Goal: Information Seeking & Learning: Find specific fact

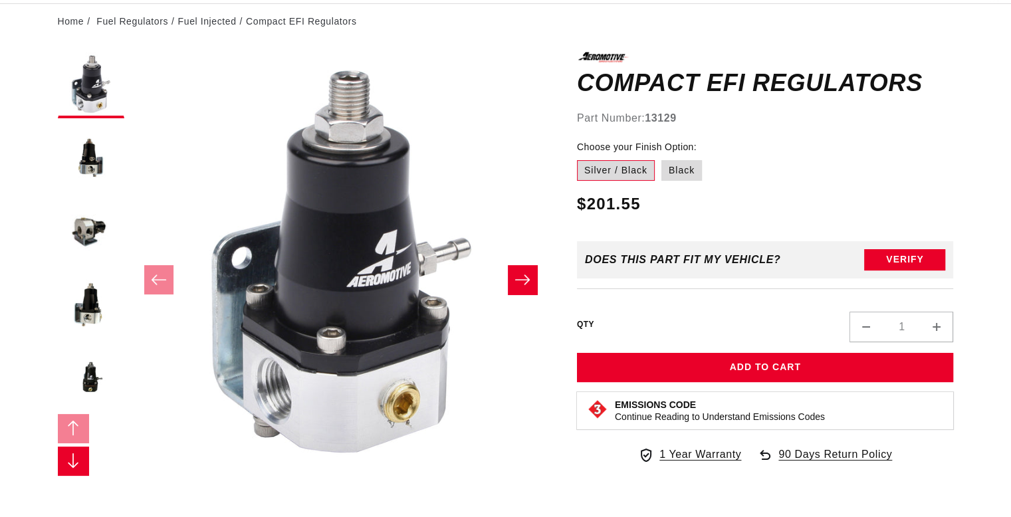
drag, startPoint x: 0, startPoint y: 0, endPoint x: 294, endPoint y: 248, distance: 384.5
click at [131, 472] on button "Open media 1 in modal" at bounding box center [131, 472] width 0 height 0
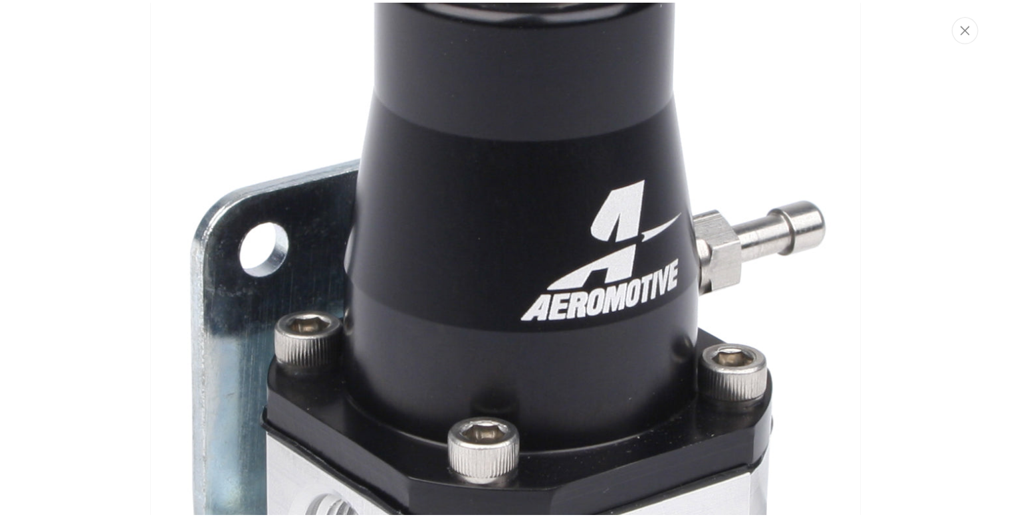
scroll to position [0, 843]
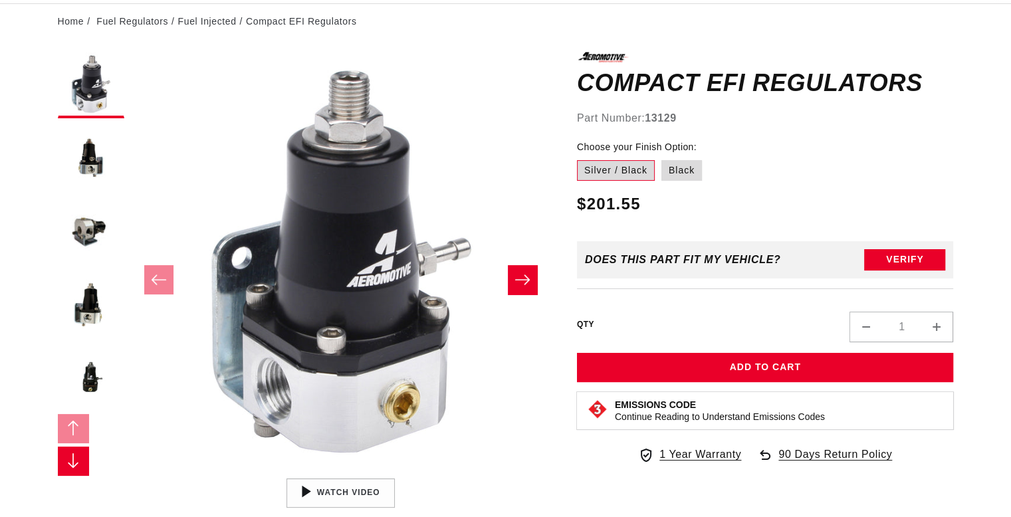
drag, startPoint x: 425, startPoint y: 250, endPoint x: 816, endPoint y: 130, distance: 409.0
click at [816, 130] on div "Compact EFI Regulators Compact EFI Regulators Part Number: 13129 Choose your Fi…" at bounding box center [765, 264] width 377 height 424
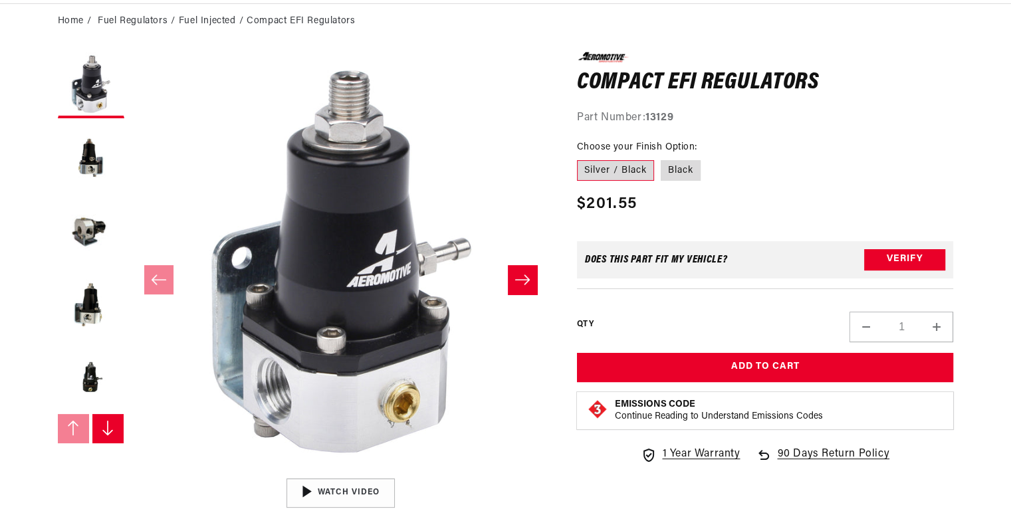
scroll to position [0, 1686]
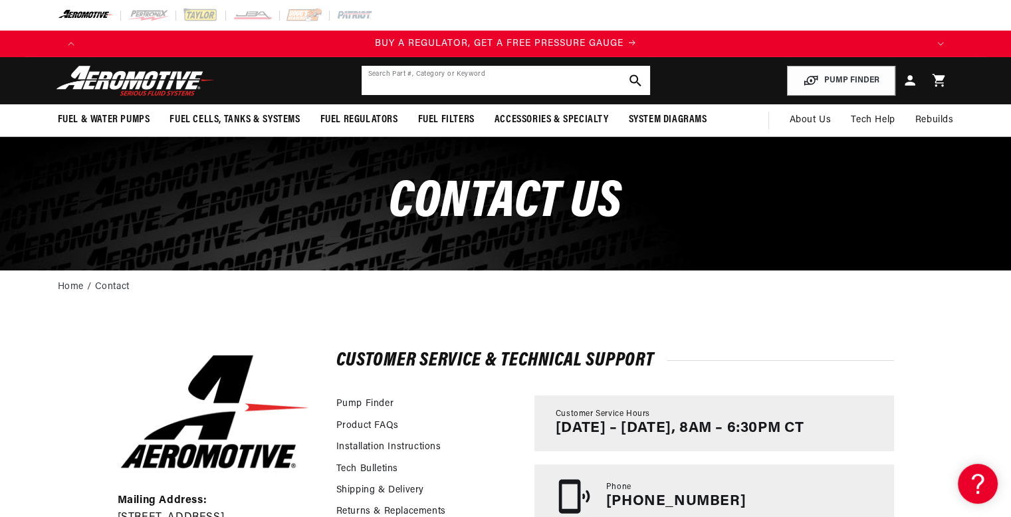
click at [476, 74] on input "text" at bounding box center [506, 80] width 289 height 29
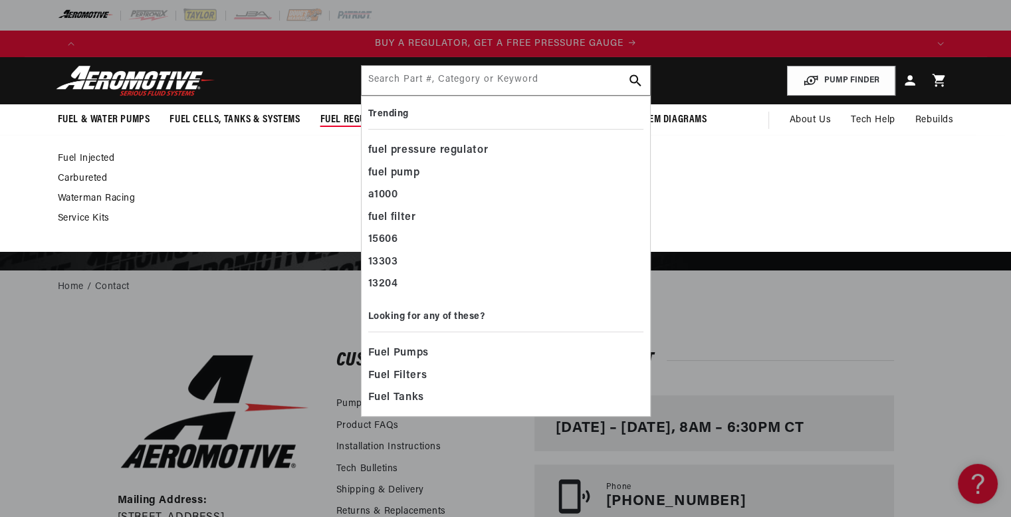
click at [347, 117] on span "Fuel Regulators" at bounding box center [359, 120] width 78 height 14
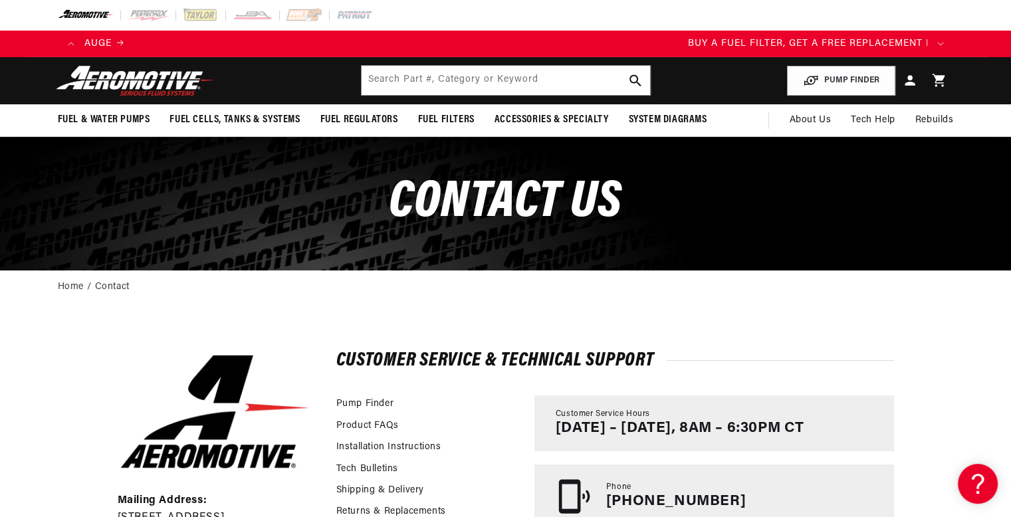
click at [345, 113] on span "Fuel Regulators" at bounding box center [359, 120] width 78 height 14
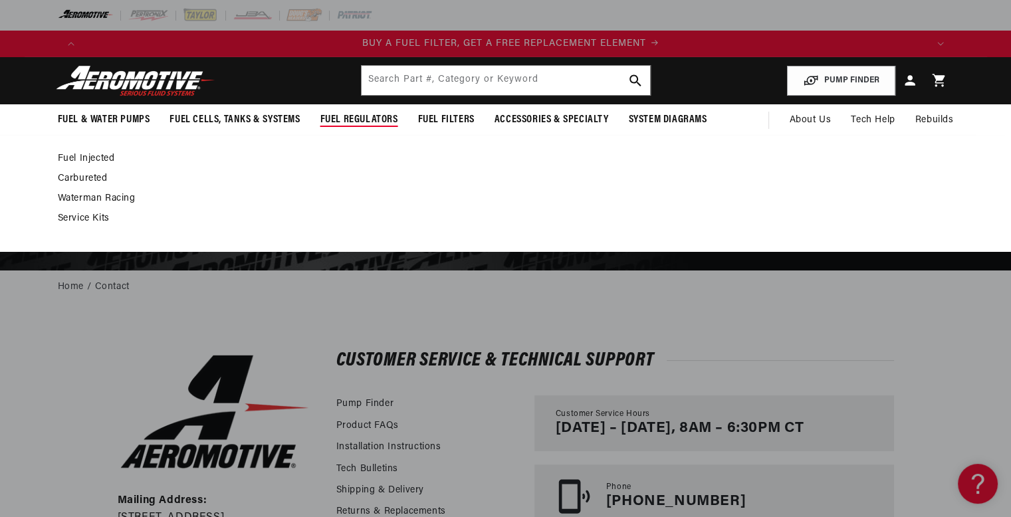
scroll to position [0, 843]
click at [359, 120] on span "Fuel Regulators" at bounding box center [359, 120] width 78 height 14
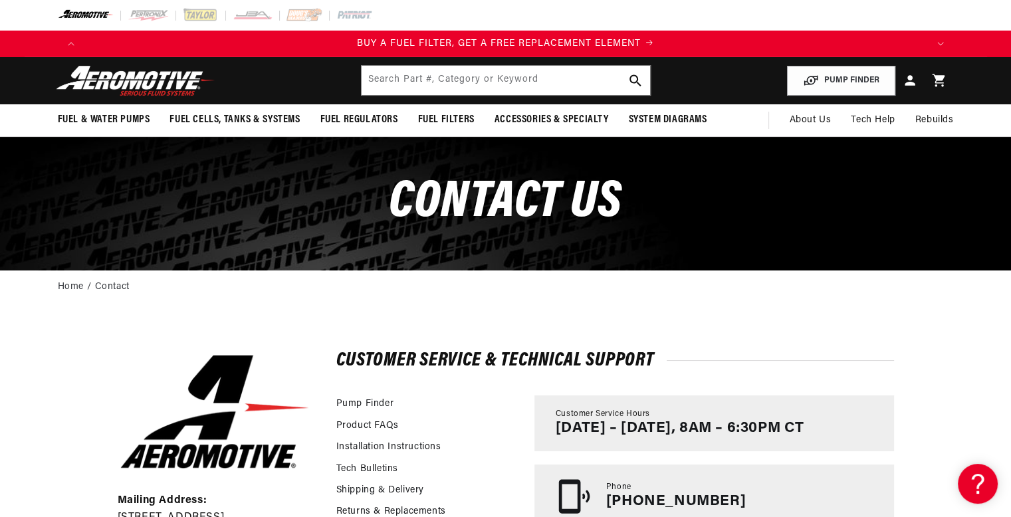
click at [359, 120] on span "Fuel Regulators" at bounding box center [359, 120] width 78 height 14
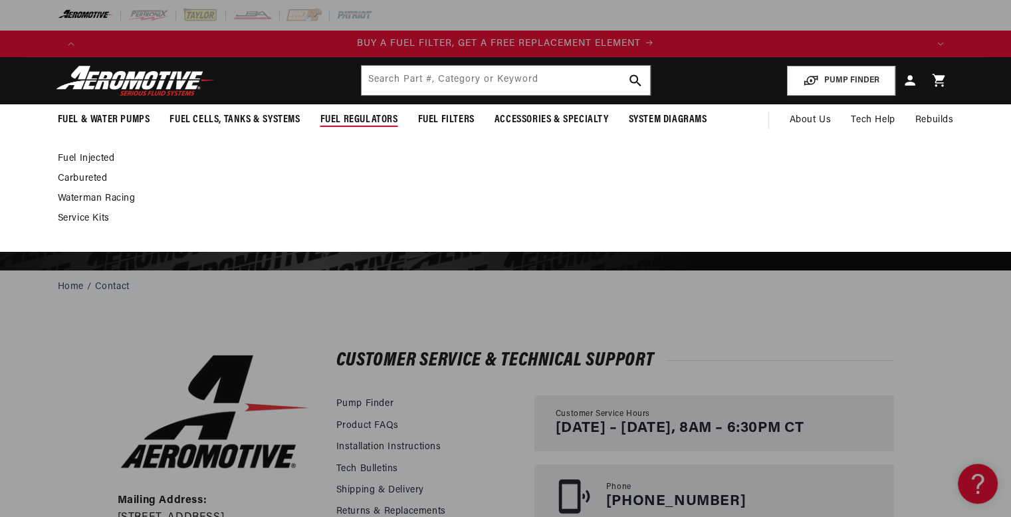
click at [99, 158] on link "Fuel Injected" at bounding box center [499, 159] width 883 height 12
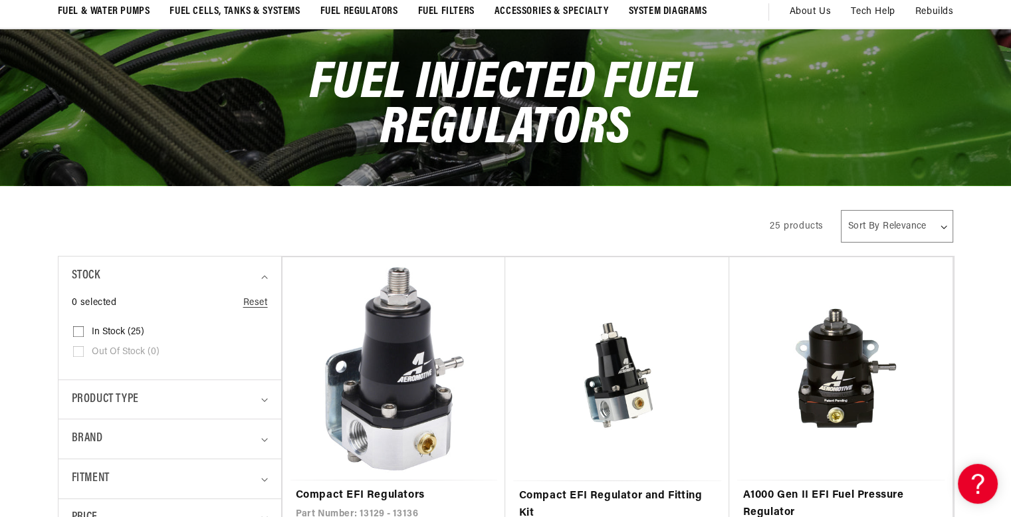
scroll to position [266, 0]
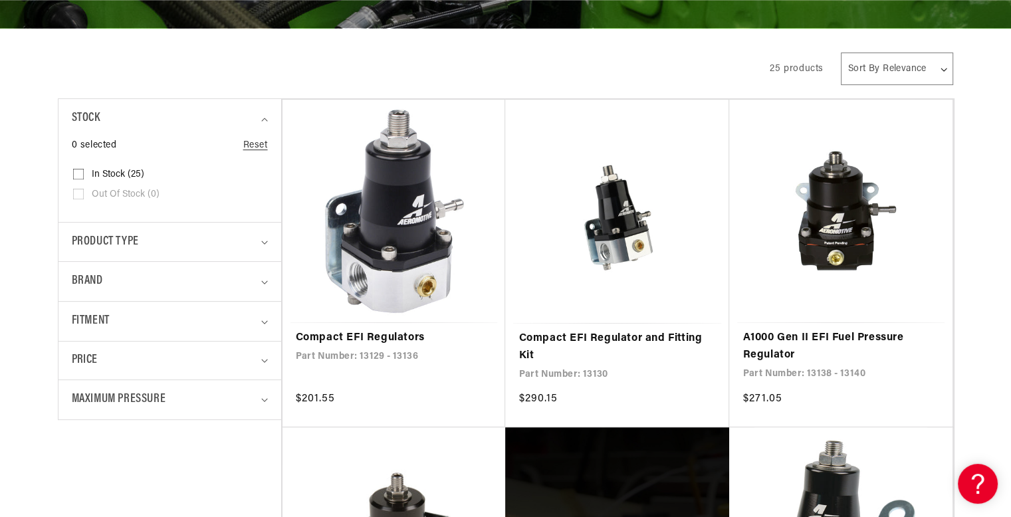
click at [439, 330] on link "Compact EFI Regulators" at bounding box center [394, 338] width 197 height 17
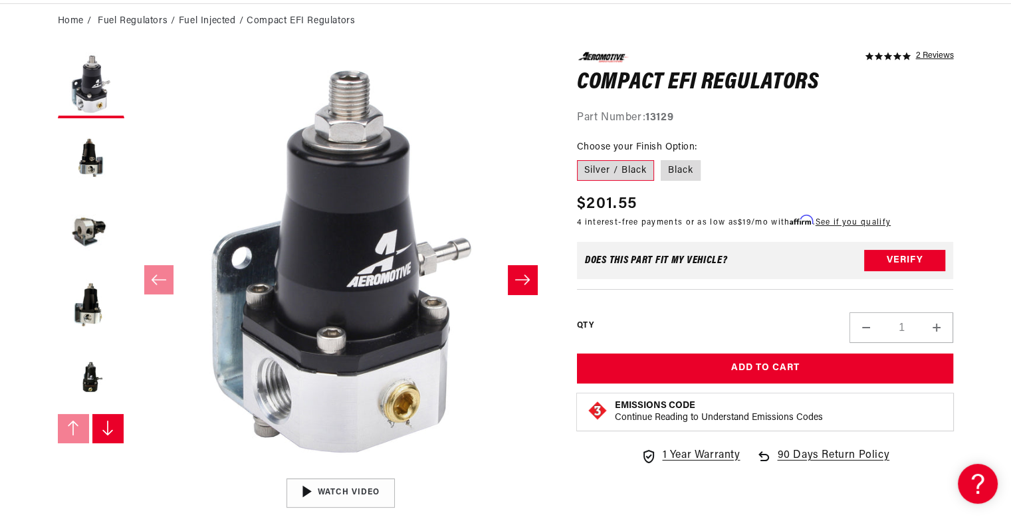
click at [666, 120] on strong "13129" at bounding box center [659, 117] width 28 height 11
copy strong "13129"
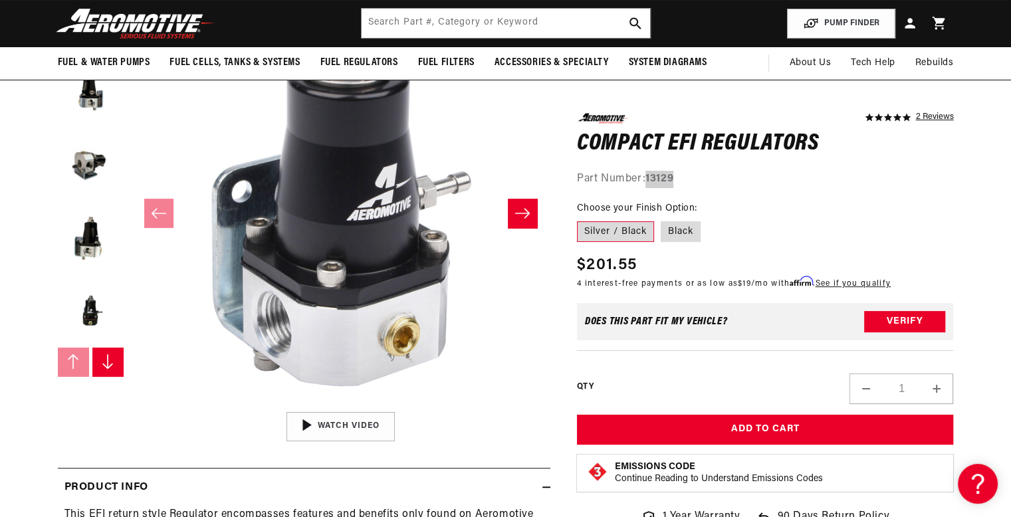
scroll to position [0, 2529]
